Goal: Communication & Community: Ask a question

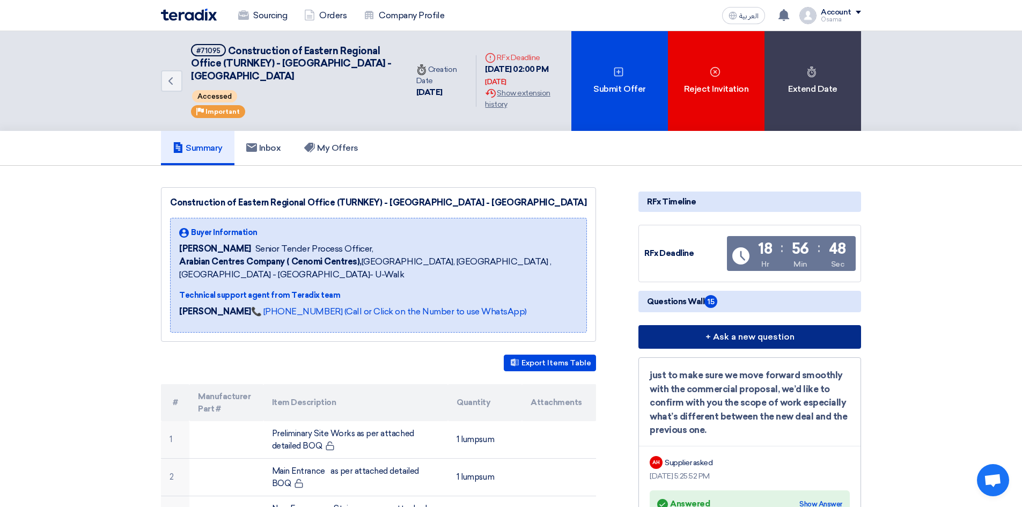
click at [739, 333] on button "+ Ask a new question" at bounding box center [750, 337] width 223 height 24
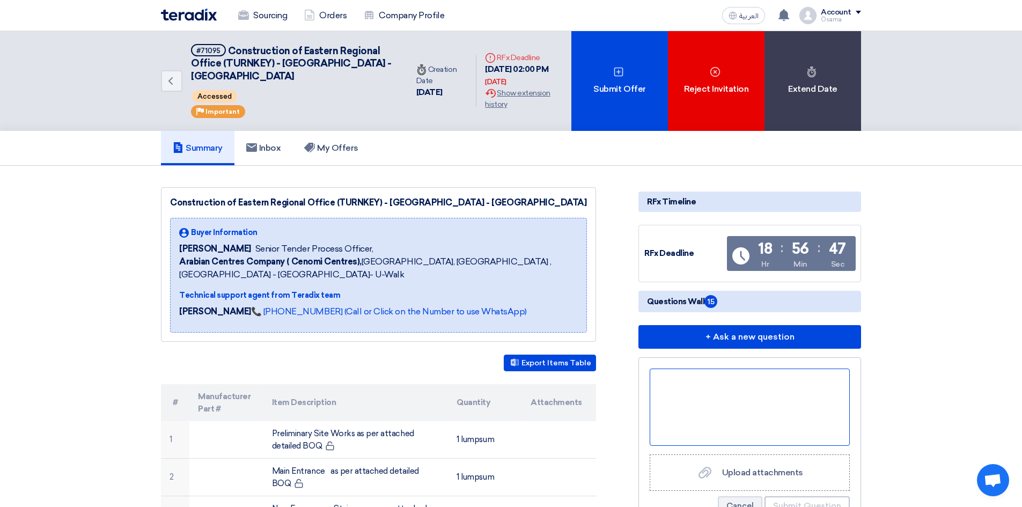
click at [707, 399] on div at bounding box center [750, 407] width 200 height 77
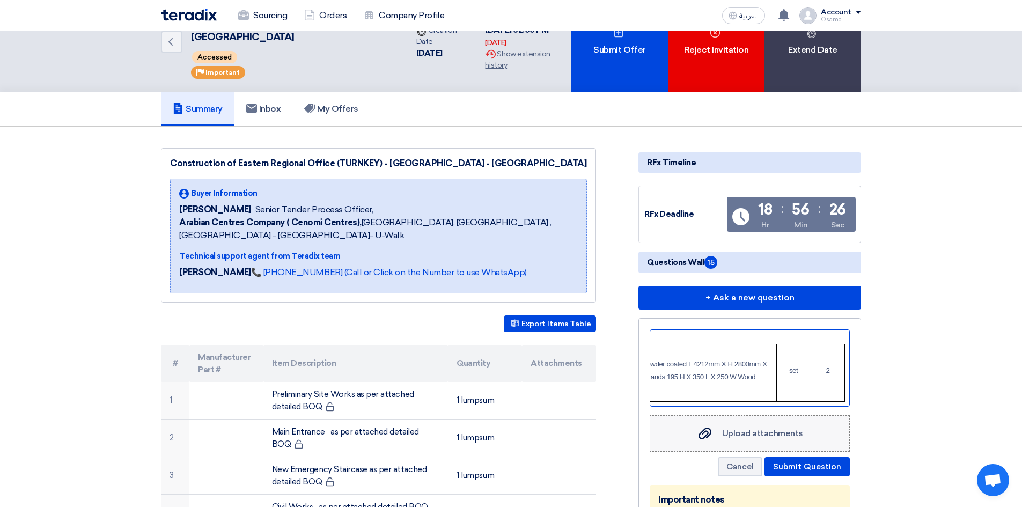
scroll to position [161, 0]
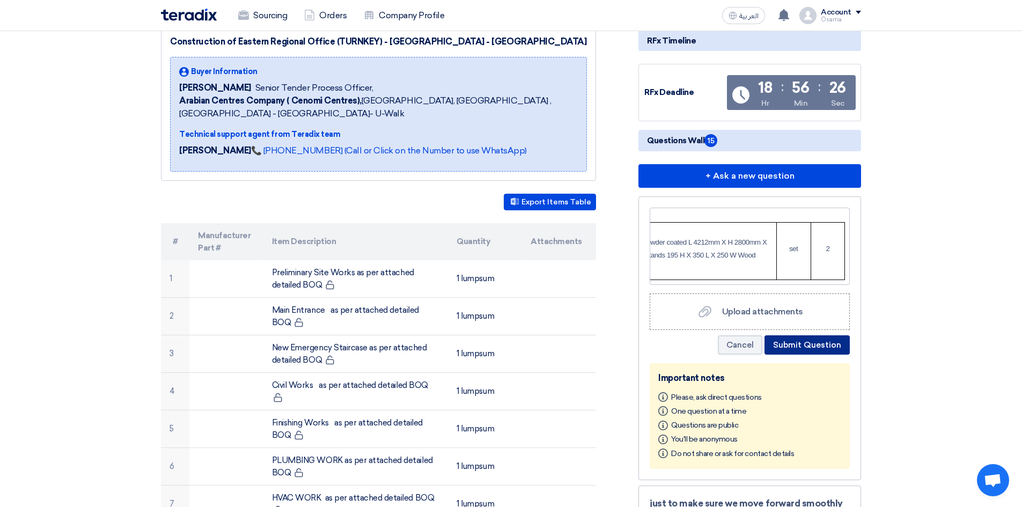
click at [817, 346] on button "Submit Question" at bounding box center [807, 344] width 85 height 19
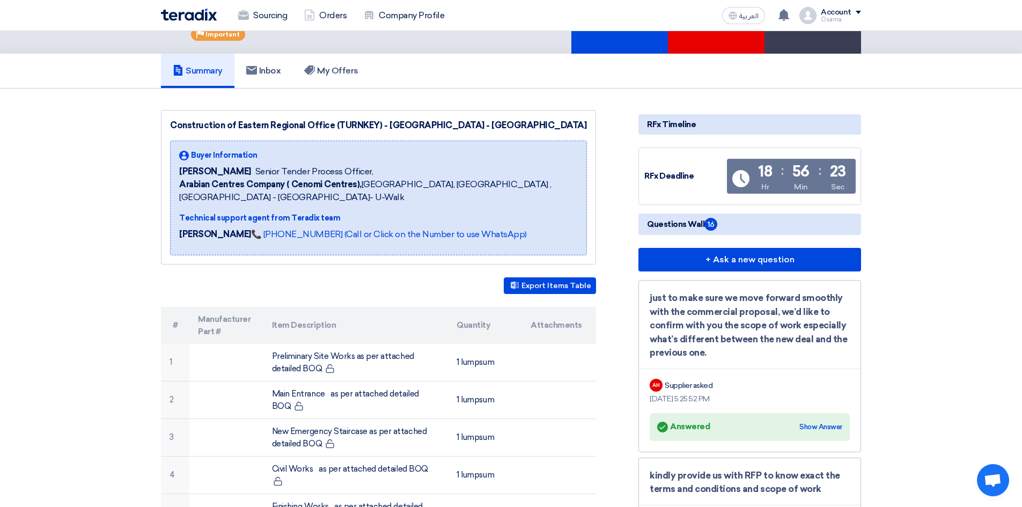
scroll to position [0, 0]
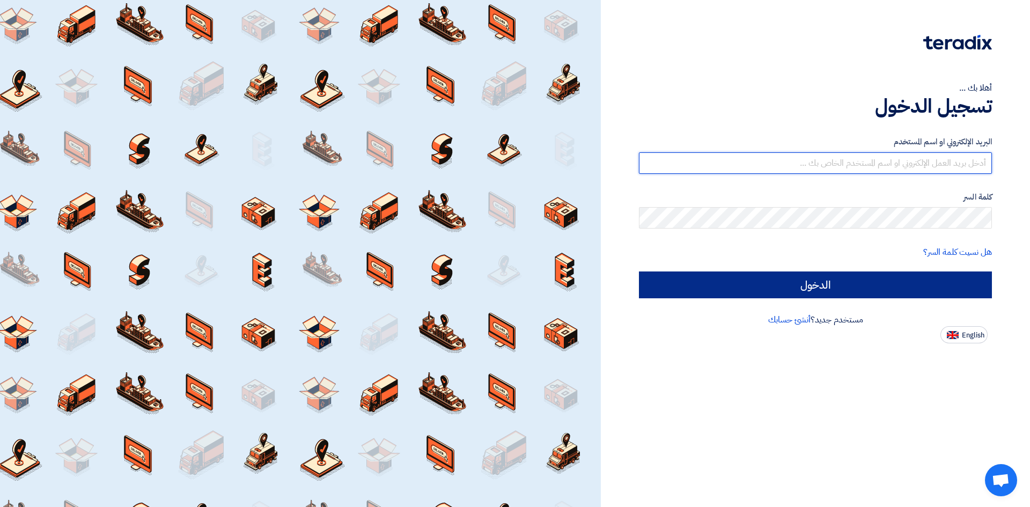
type input "[EMAIL_ADDRESS][DOMAIN_NAME]"
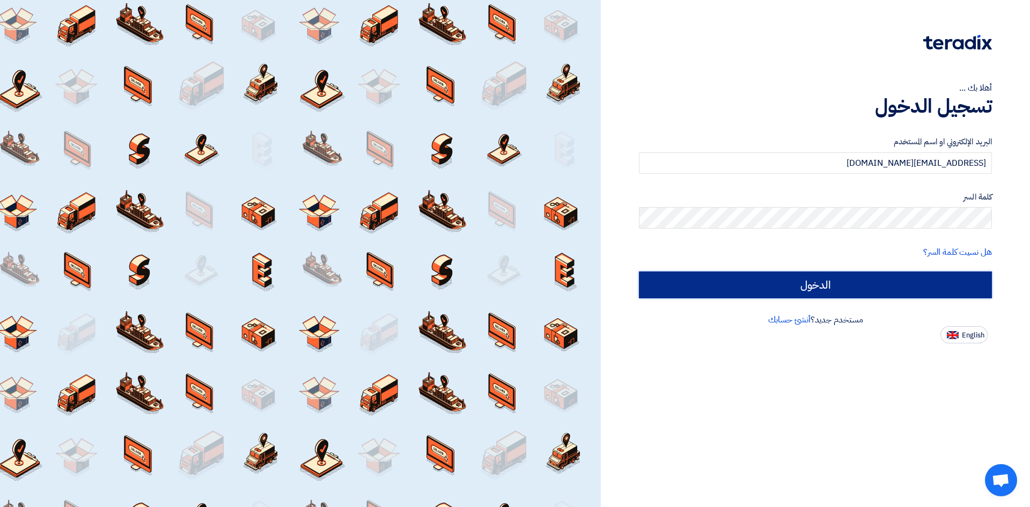
click at [840, 287] on input "الدخول" at bounding box center [815, 285] width 353 height 27
type input "Sign in"
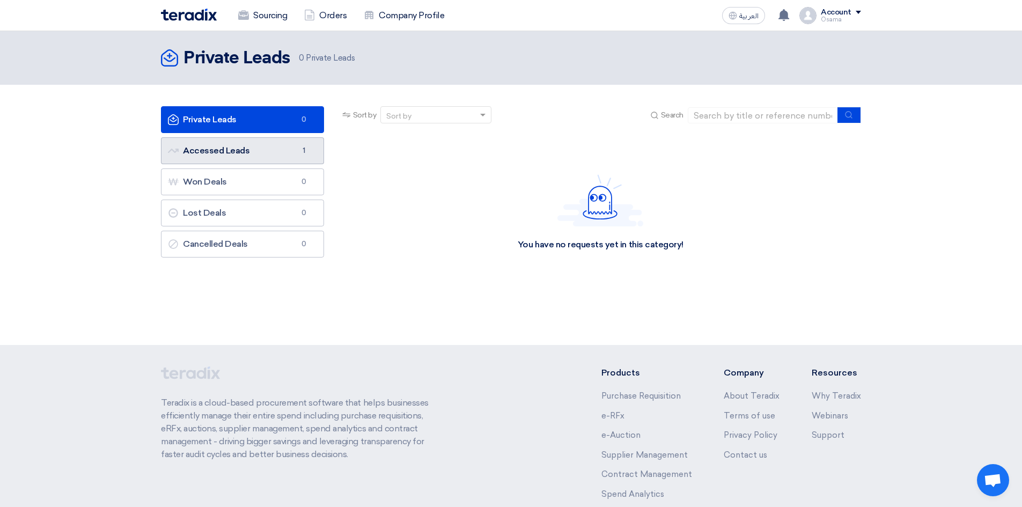
click at [236, 155] on link "Accessed Leads Accessed Leads 1" at bounding box center [242, 150] width 163 height 27
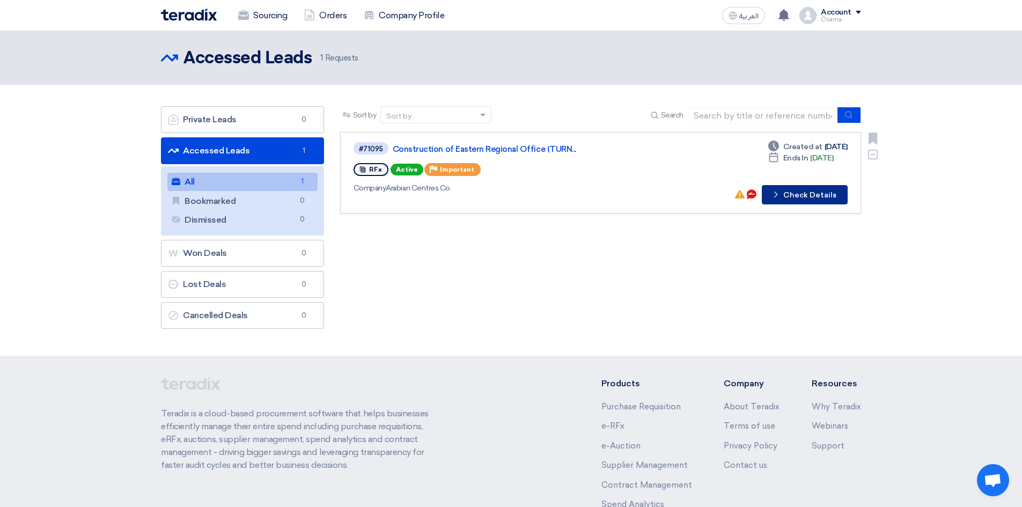
click at [797, 196] on button "Check details Check Details" at bounding box center [805, 194] width 86 height 19
